Goal: Information Seeking & Learning: Learn about a topic

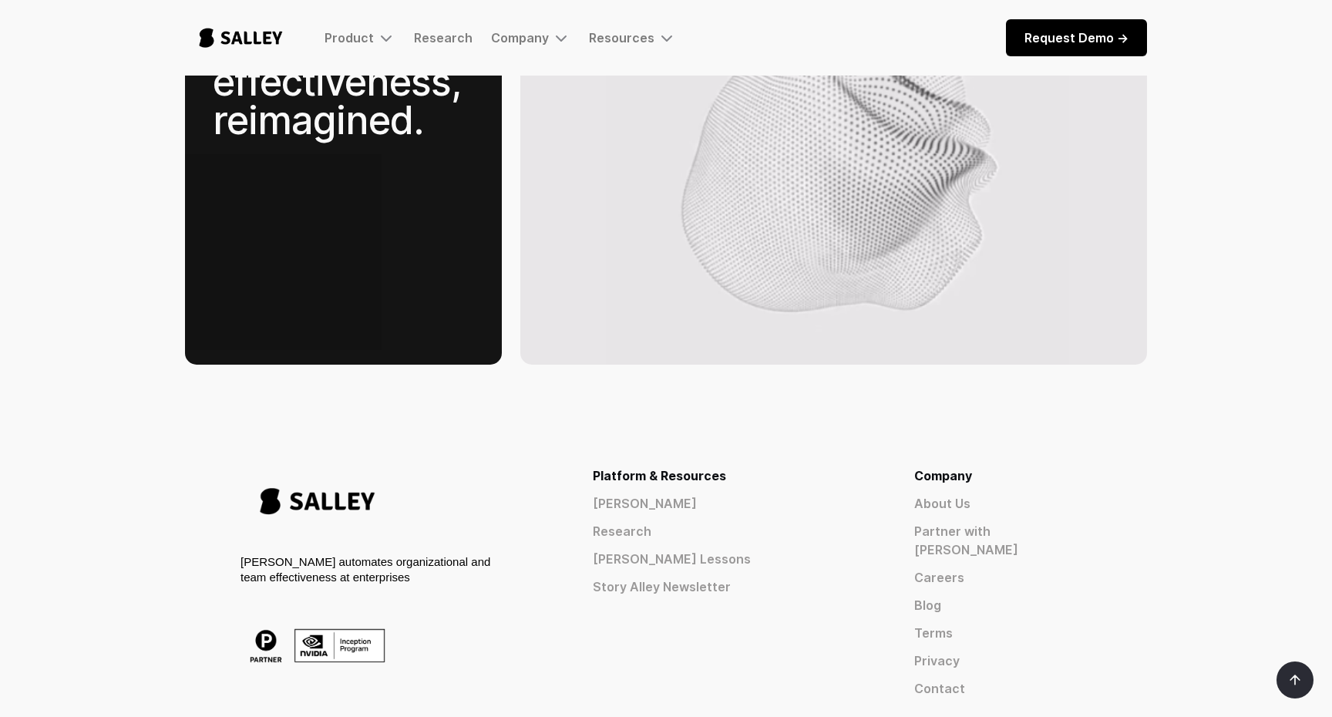
scroll to position [2485, 0]
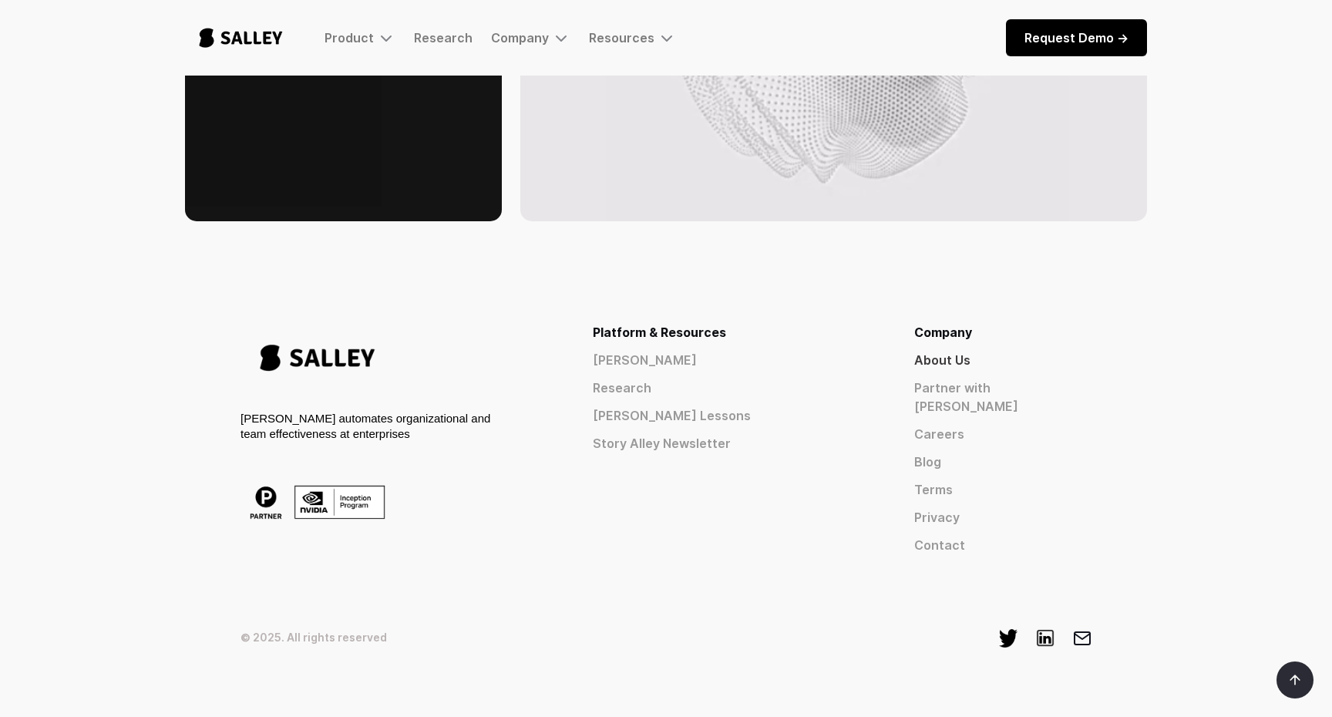
click at [1011, 351] on link "About Us" at bounding box center [1002, 360] width 177 height 18
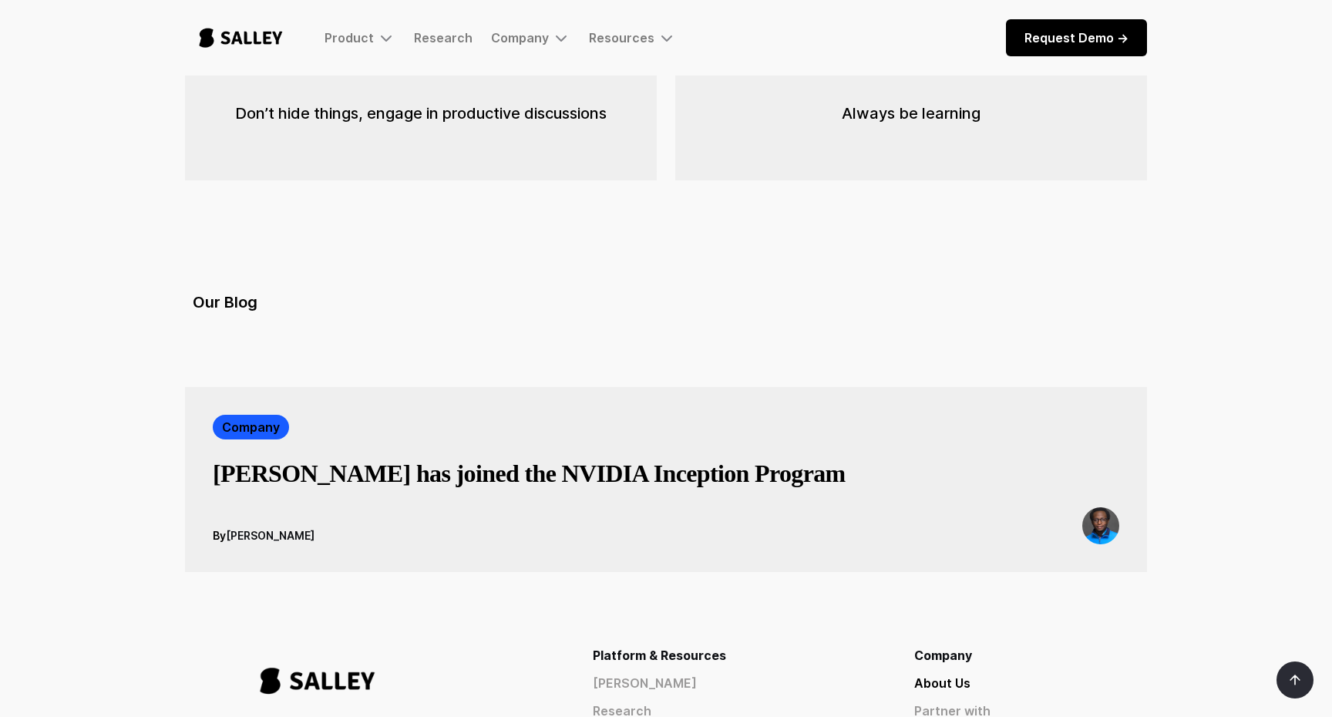
scroll to position [2484, 0]
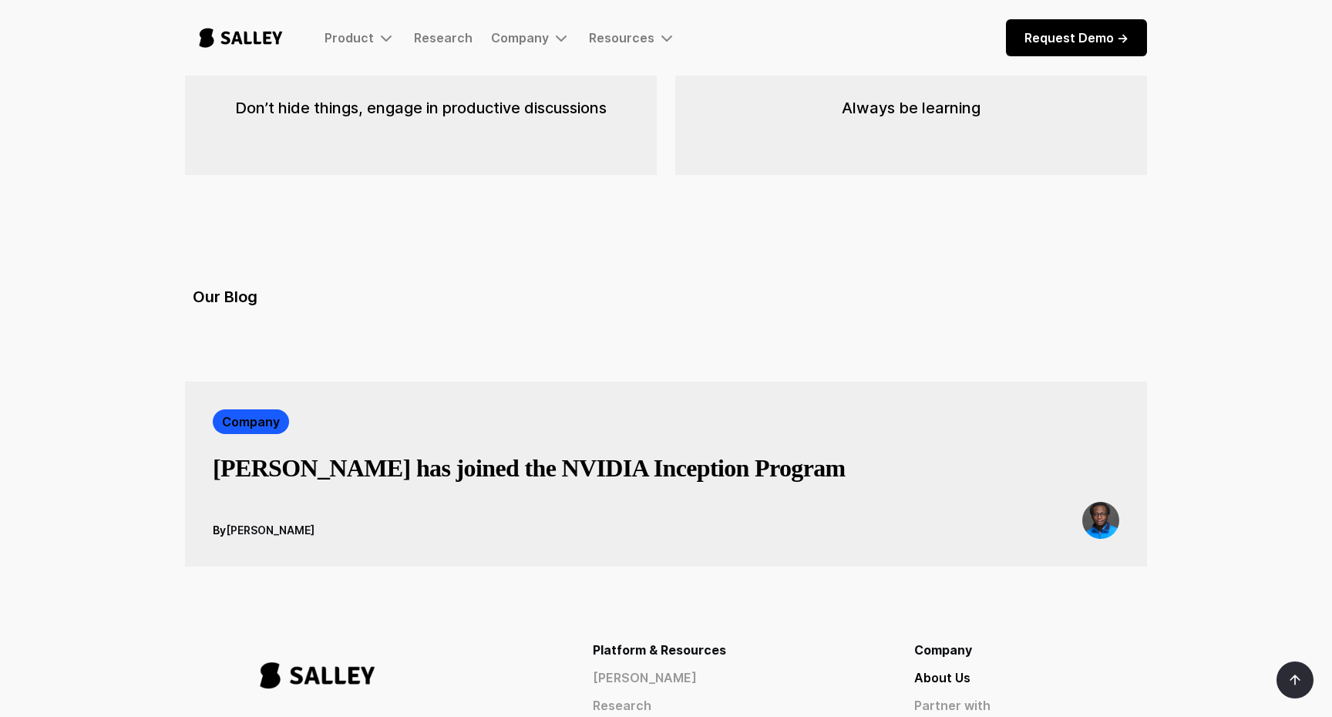
click at [454, 452] on h3 "Salley has joined the NVIDIA Inception Program" at bounding box center [529, 467] width 633 height 31
